Goal: Check status

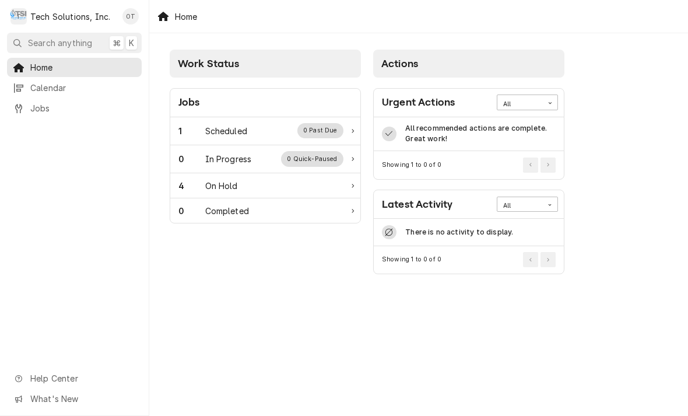
click at [324, 124] on div "0 Past Due" at bounding box center [320, 130] width 47 height 15
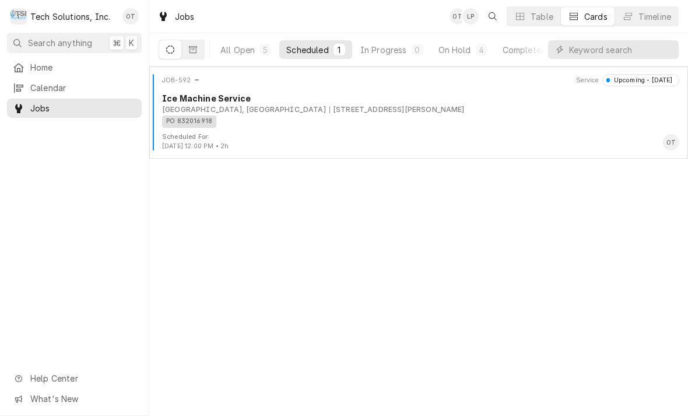
click at [363, 101] on div "Ice Machine Service" at bounding box center [420, 98] width 517 height 12
click at [350, 115] on div "PO 832016918" at bounding box center [416, 121] width 509 height 12
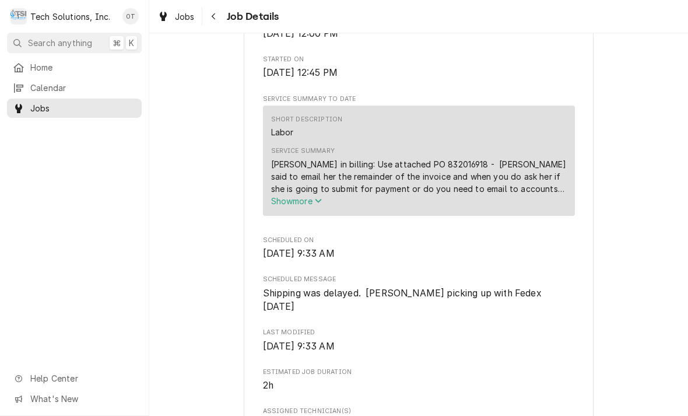
scroll to position [343, 0]
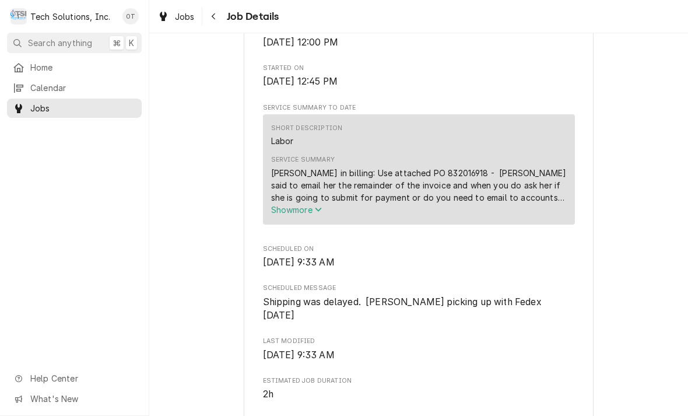
click at [314, 206] on span "Show more" at bounding box center [296, 210] width 51 height 10
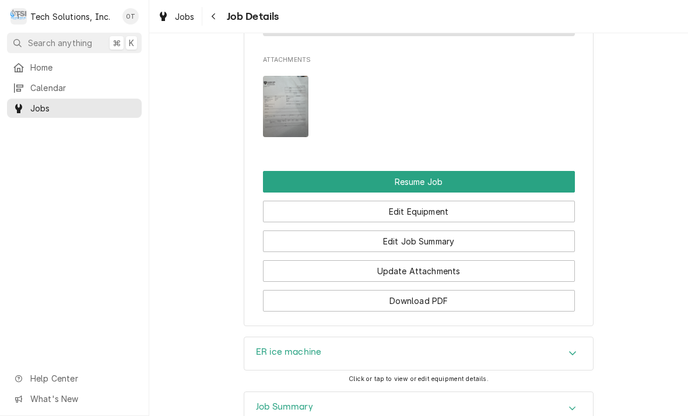
scroll to position [1168, 0]
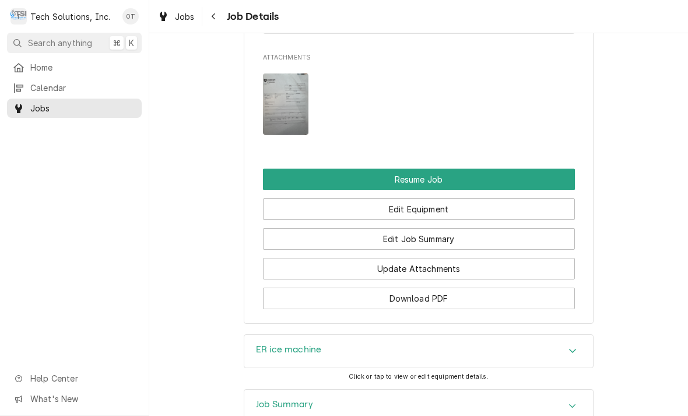
click at [43, 69] on span "Home" at bounding box center [83, 67] width 106 height 12
